Goal: Transaction & Acquisition: Subscribe to service/newsletter

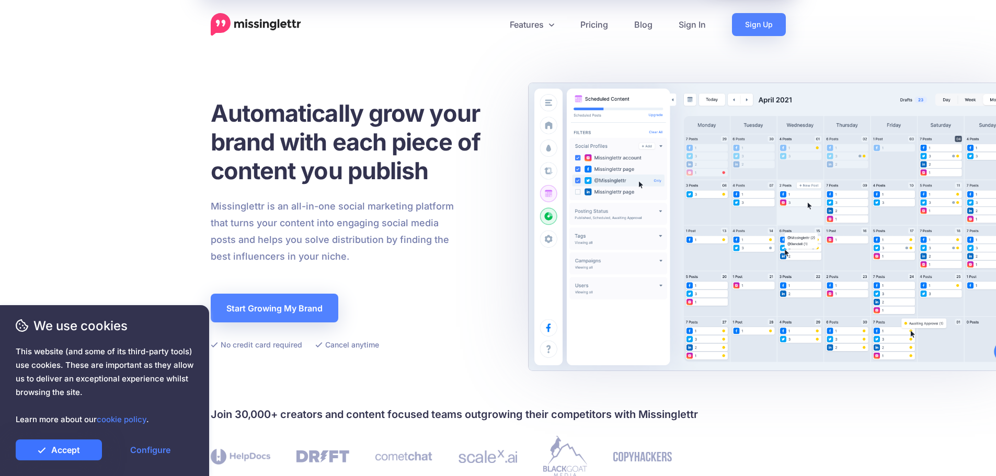
click at [76, 454] on link "Accept" at bounding box center [59, 450] width 86 height 21
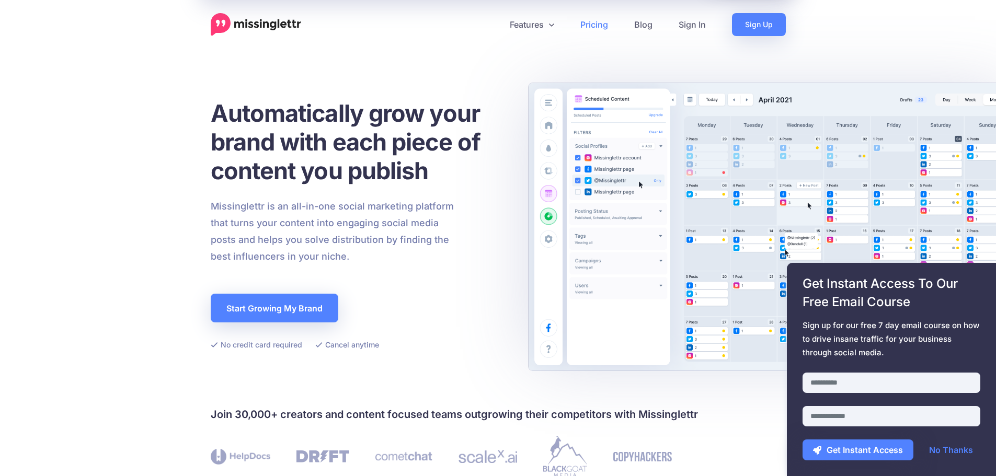
click at [590, 23] on link "Pricing" at bounding box center [594, 24] width 54 height 23
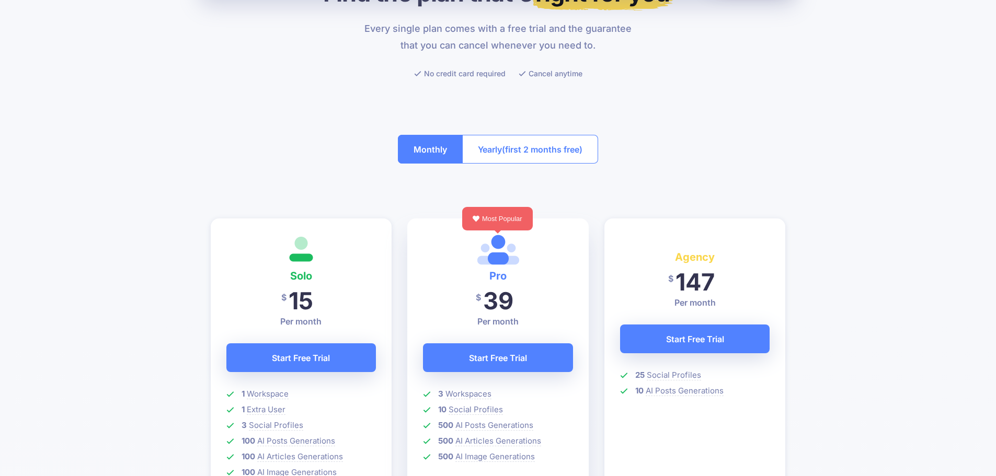
scroll to position [157, 0]
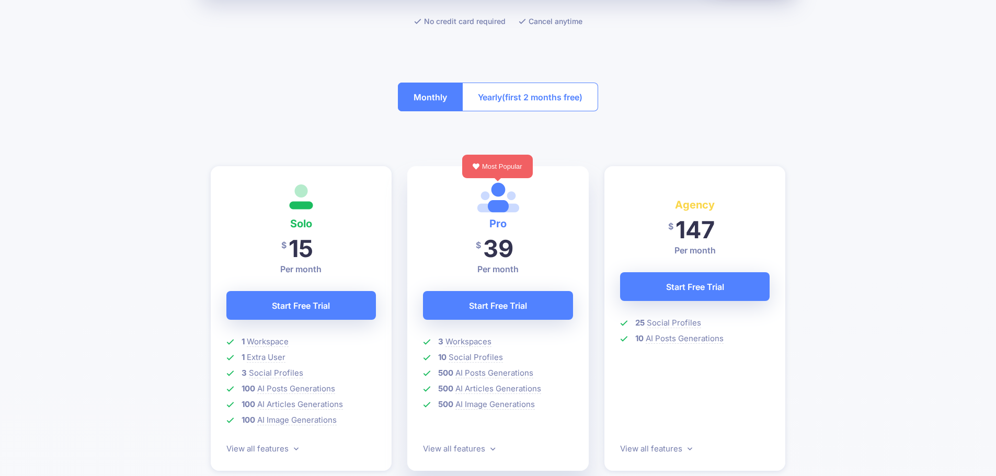
click at [536, 95] on span "(first 2 months free)" at bounding box center [542, 97] width 80 height 17
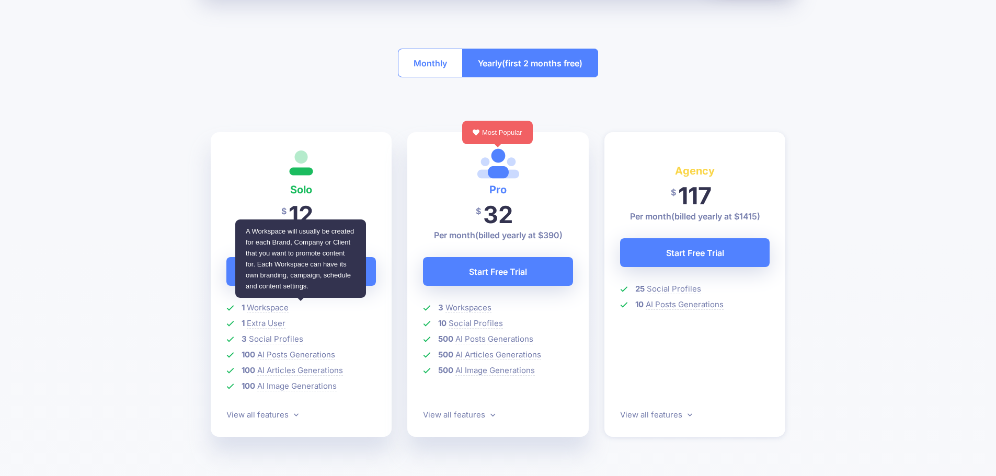
scroll to position [209, 0]
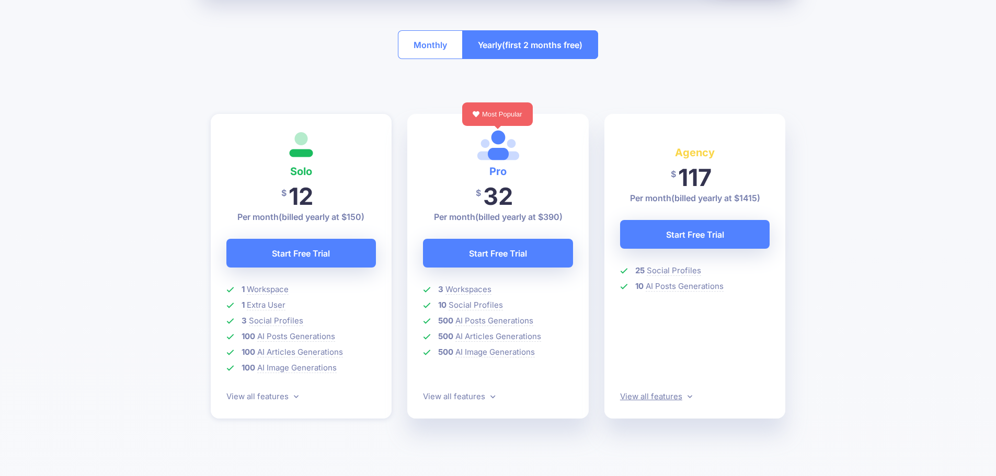
click at [685, 394] on link "View all features" at bounding box center [656, 397] width 72 height 10
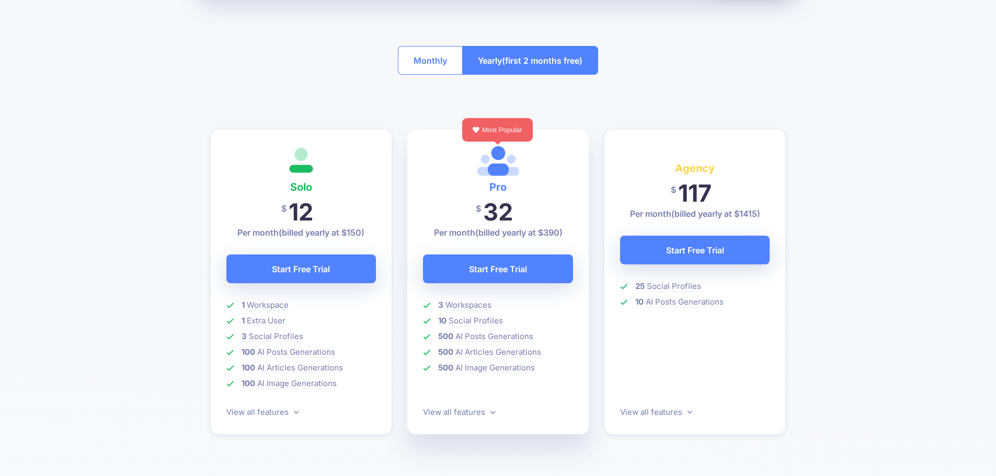
scroll to position [188, 0]
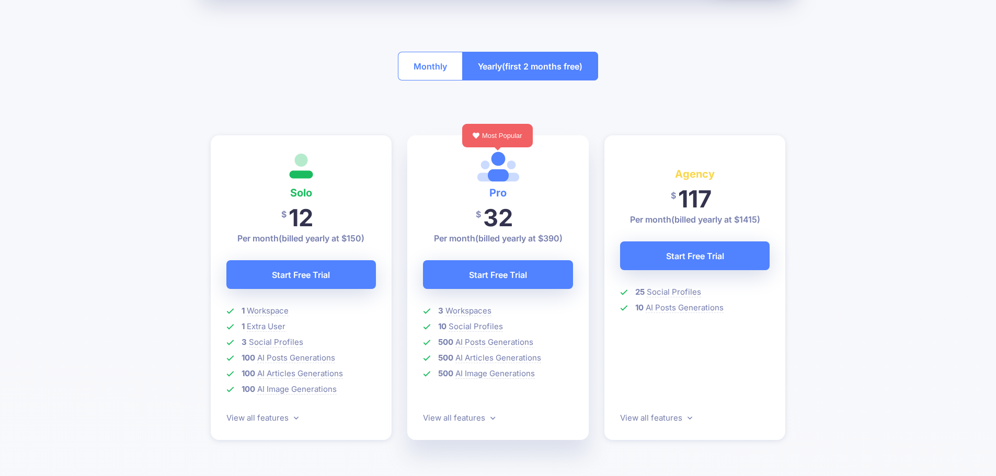
click at [430, 71] on button "Monthly" at bounding box center [430, 66] width 65 height 29
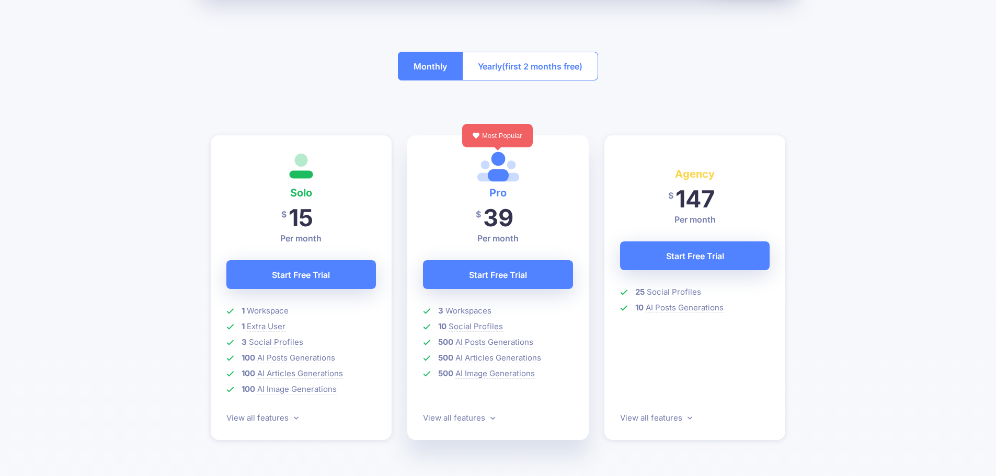
click at [509, 73] on span "(first 2 months free)" at bounding box center [542, 66] width 80 height 17
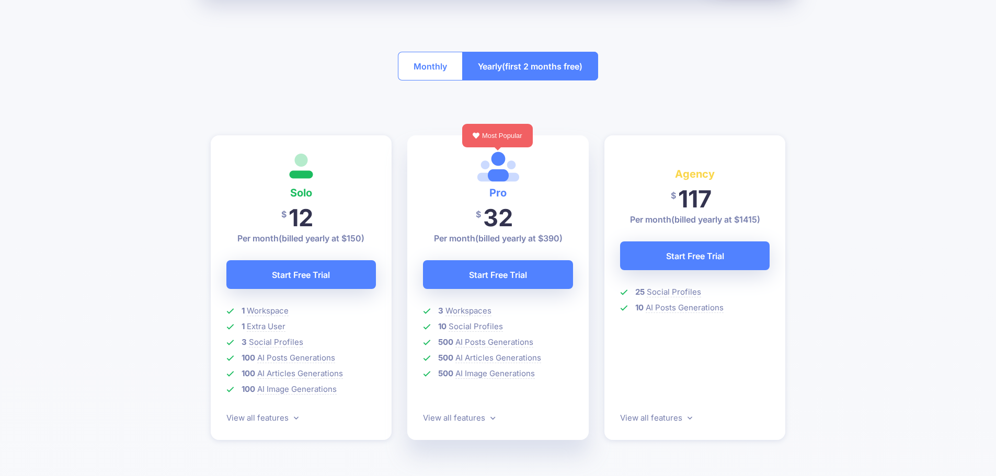
click at [422, 70] on button "Monthly" at bounding box center [430, 66] width 65 height 29
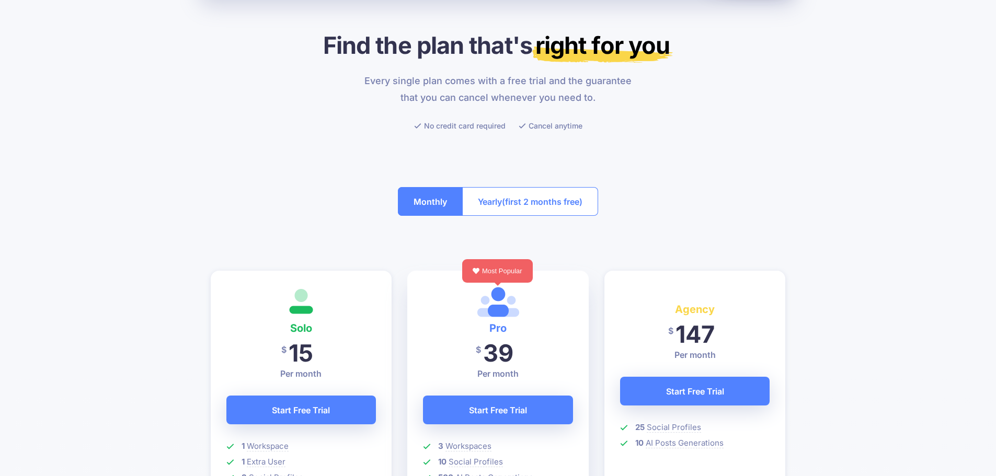
scroll to position [0, 0]
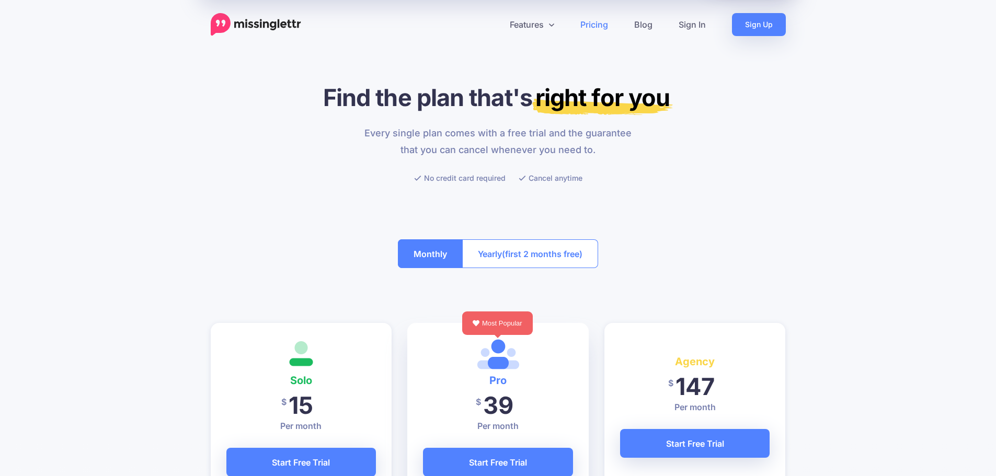
click at [558, 260] on span "(first 2 months free)" at bounding box center [542, 254] width 80 height 17
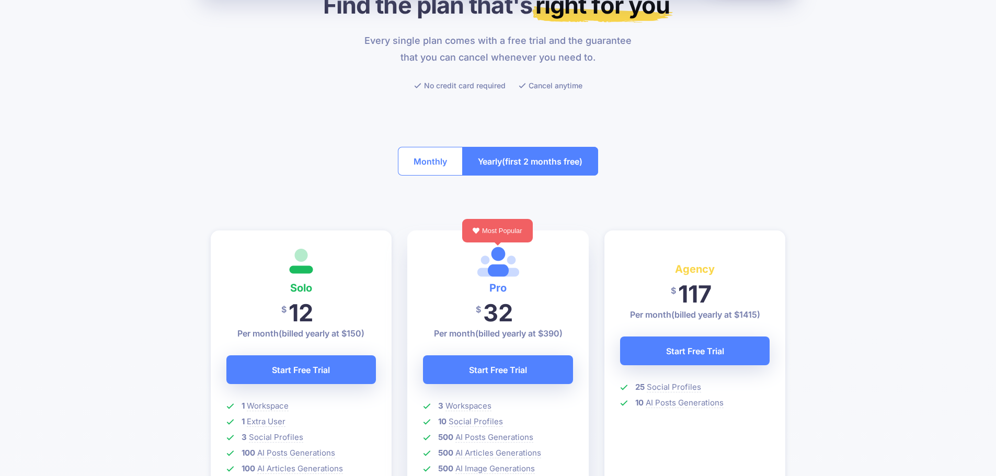
scroll to position [105, 0]
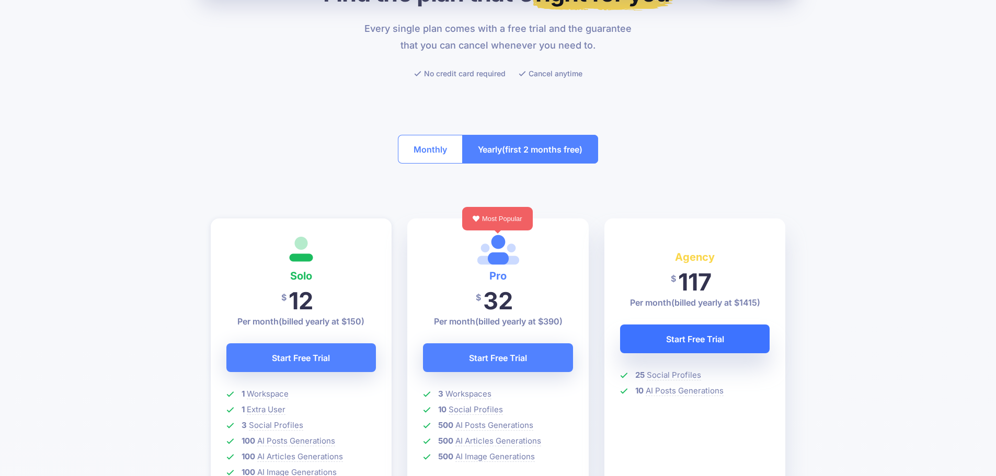
click at [691, 335] on link "Start Free Trial" at bounding box center [695, 339] width 150 height 29
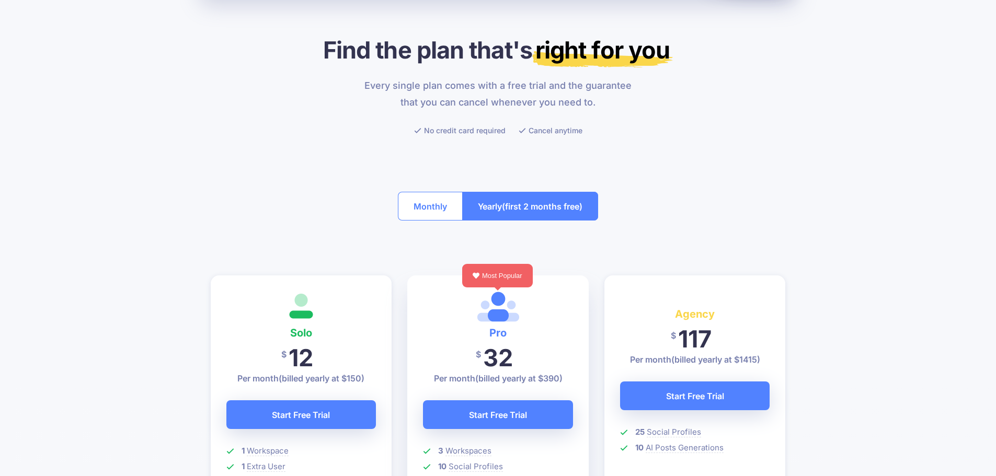
scroll to position [0, 0]
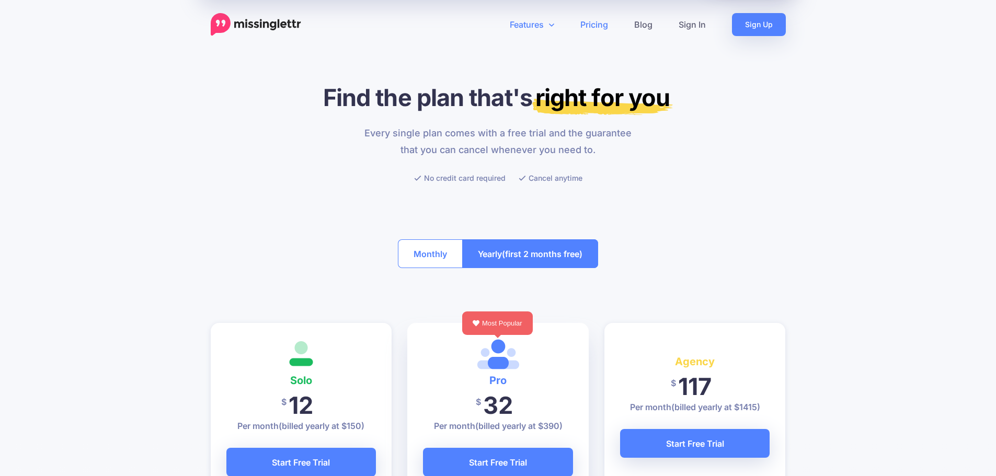
click at [548, 22] on link "Features" at bounding box center [532, 24] width 71 height 23
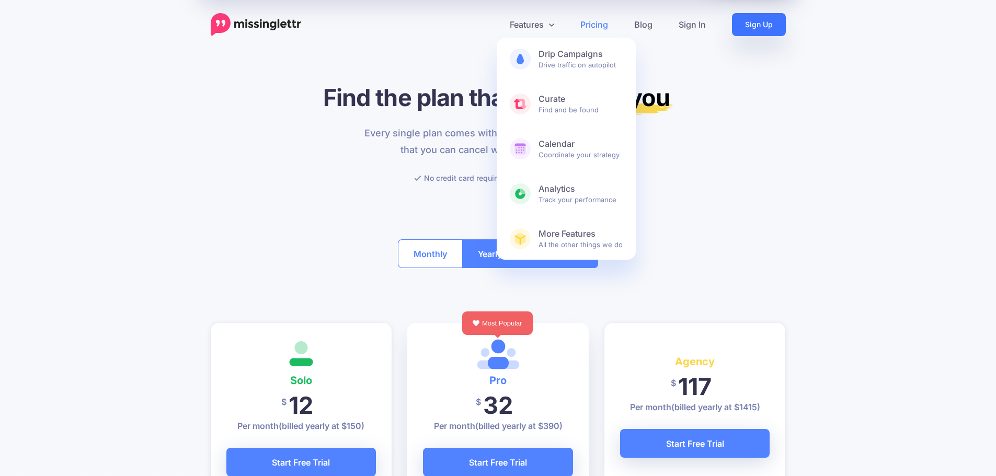
click at [769, 28] on link "Sign Up" at bounding box center [759, 24] width 54 height 23
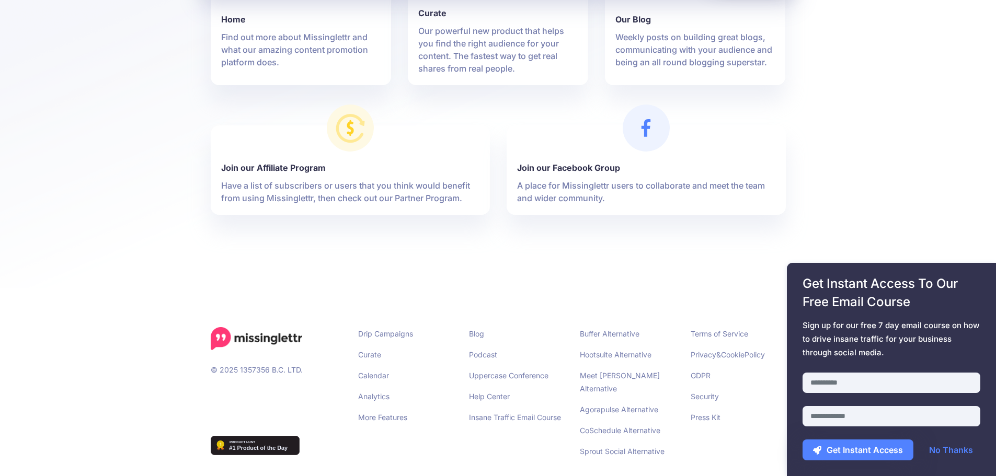
scroll to position [400, 0]
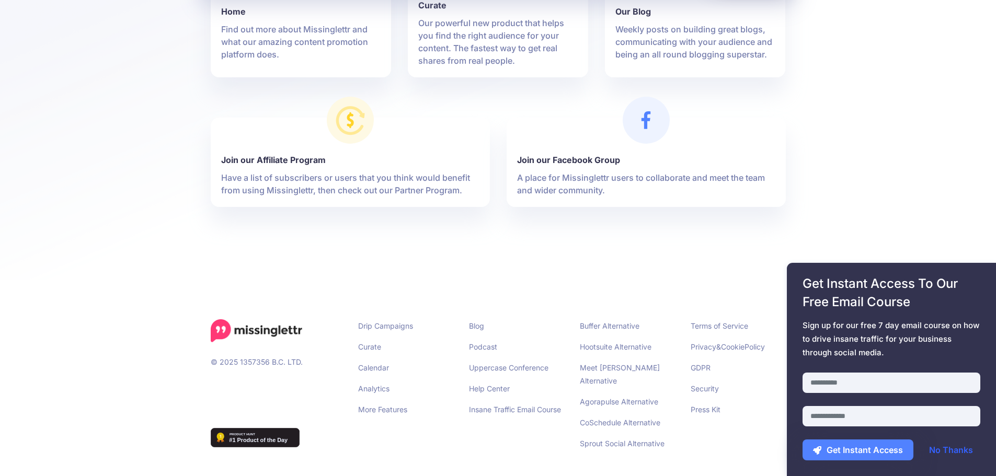
click at [937, 445] on link "No Thanks" at bounding box center [950, 450] width 65 height 21
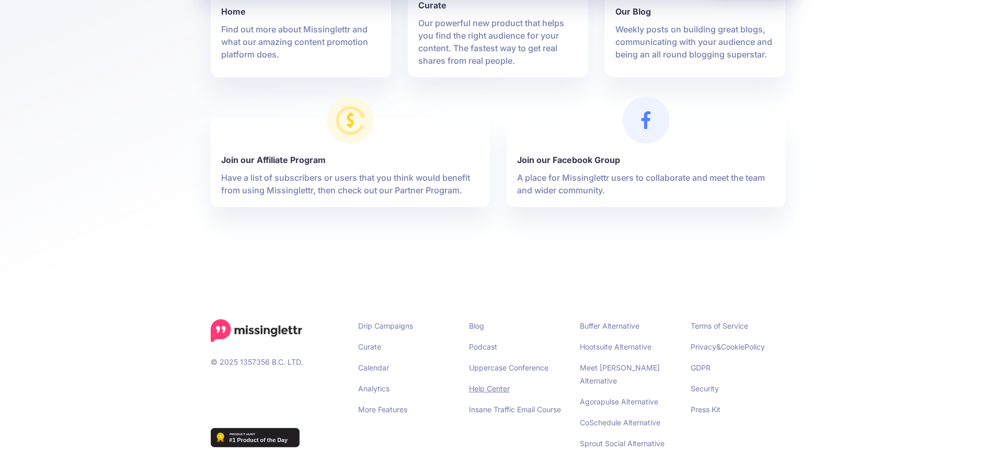
click at [499, 385] on link "Help Center" at bounding box center [489, 388] width 41 height 9
